Goal: Information Seeking & Learning: Learn about a topic

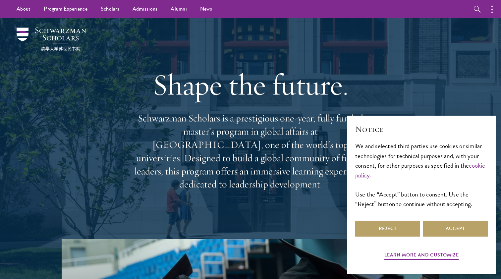
click at [450, 230] on button "Accept" at bounding box center [455, 229] width 65 height 16
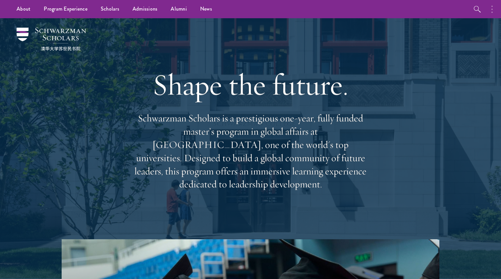
click at [489, 5] on button "button" at bounding box center [493, 9] width 15 height 18
click at [217, 58] on div "Shape the future. Schwarzman Scholars is a prestigious one-year, fully funded m…" at bounding box center [250, 128] width 239 height 191
click at [298, 41] on div "Shape the future. Schwarzman Scholars is a prestigious one-year, fully funded m…" at bounding box center [250, 128] width 239 height 191
click at [428, 14] on button "button" at bounding box center [422, 9] width 15 height 18
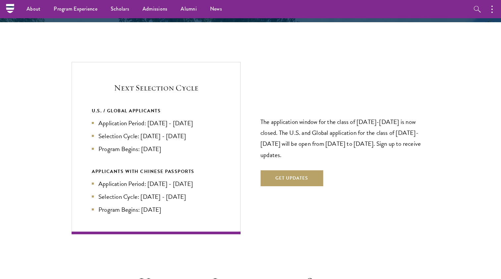
scroll to position [1376, 0]
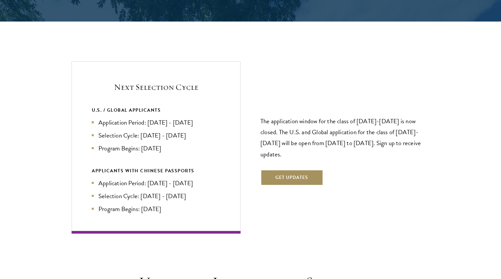
click at [302, 170] on button "Get Updates" at bounding box center [291, 178] width 63 height 16
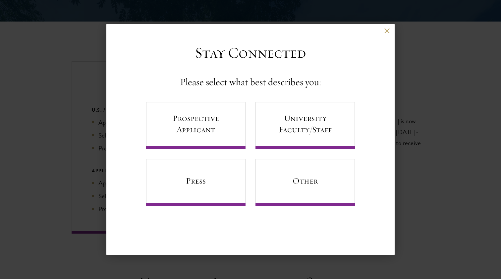
click at [390, 29] on div "Back" at bounding box center [250, 36] width 288 height 16
click at [384, 30] on div "Back" at bounding box center [250, 36] width 288 height 16
click at [390, 29] on div "Back" at bounding box center [250, 36] width 288 height 16
click at [388, 30] on button at bounding box center [387, 31] width 6 height 6
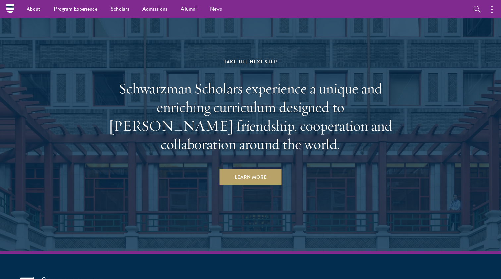
scroll to position [3148, 0]
